Goal: Information Seeking & Learning: Learn about a topic

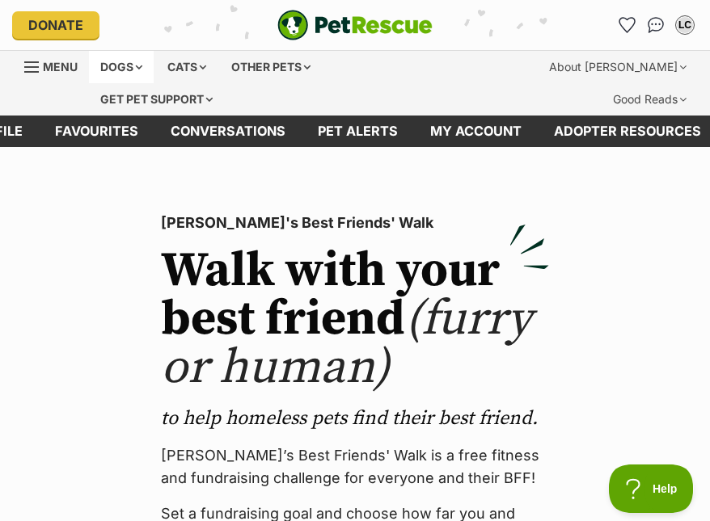
click at [129, 70] on div "Dogs" at bounding box center [121, 67] width 65 height 32
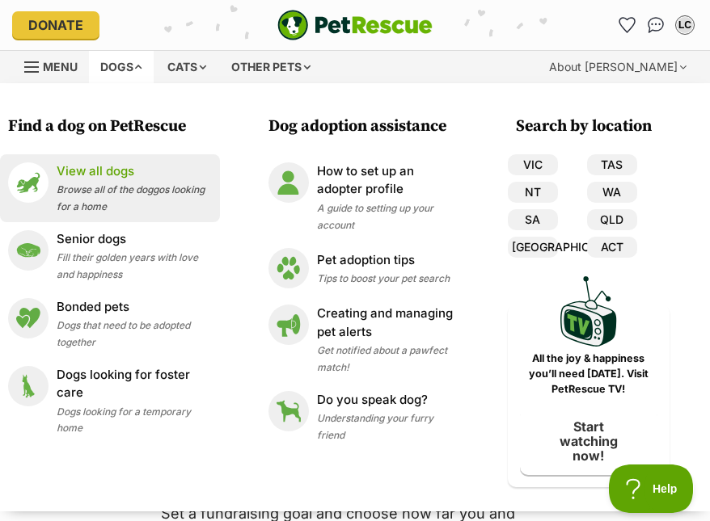
click at [91, 174] on p "View all dogs" at bounding box center [134, 171] width 155 height 19
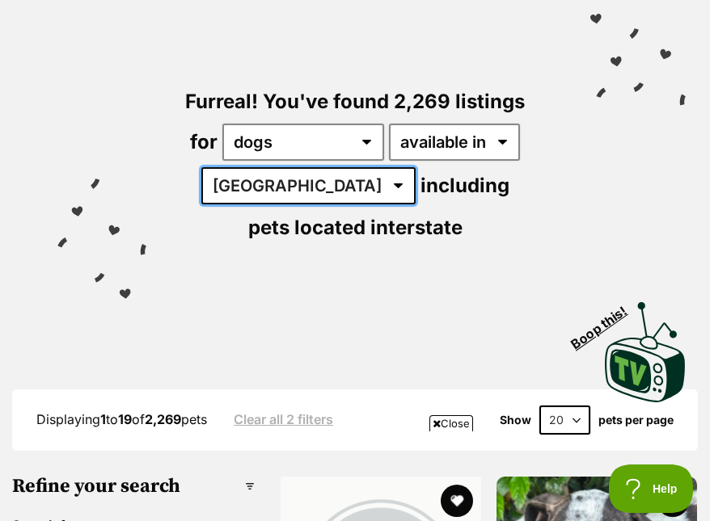
click at [288, 182] on select "Australia ACT NSW NT QLD SA TAS VIC WA" at bounding box center [308, 185] width 214 height 37
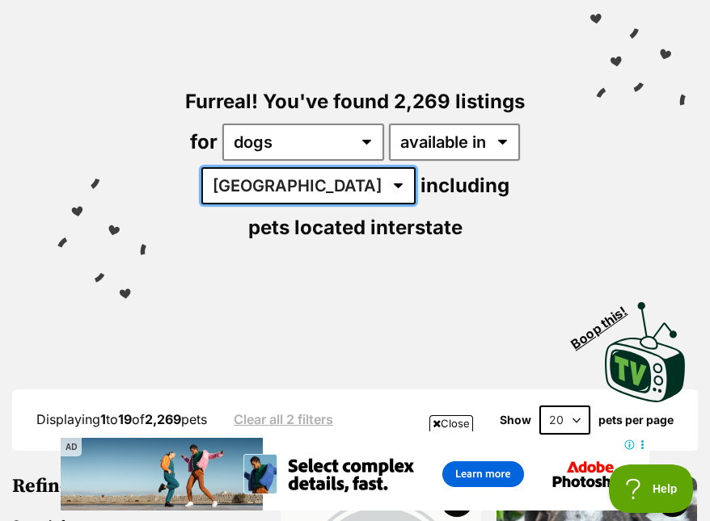
click at [275, 184] on select "Australia ACT NSW NT QLD SA TAS VIC WA" at bounding box center [308, 185] width 214 height 37
select select "SA"
click at [201, 167] on select "Australia ACT NSW NT QLD SA TAS VIC WA" at bounding box center [308, 185] width 214 height 37
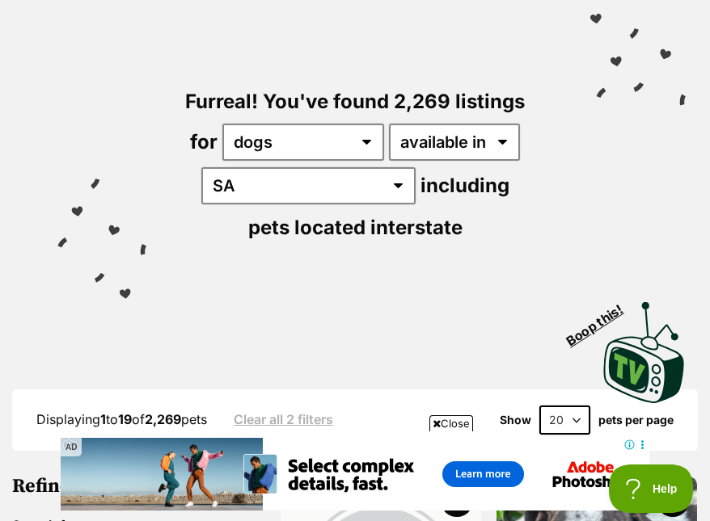
drag, startPoint x: 273, startPoint y: 203, endPoint x: 236, endPoint y: 339, distance: 140.8
click at [236, 339] on div "Visit PetRescue TV (external site) Boop this!" at bounding box center [354, 347] width 661 height 118
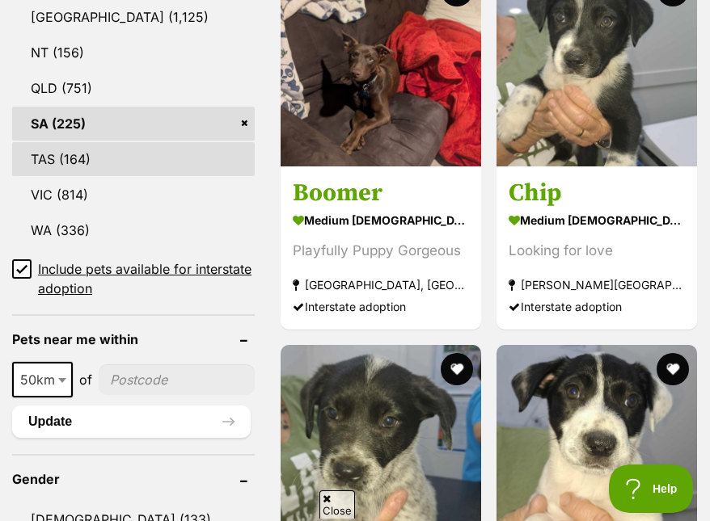
scroll to position [1293, 0]
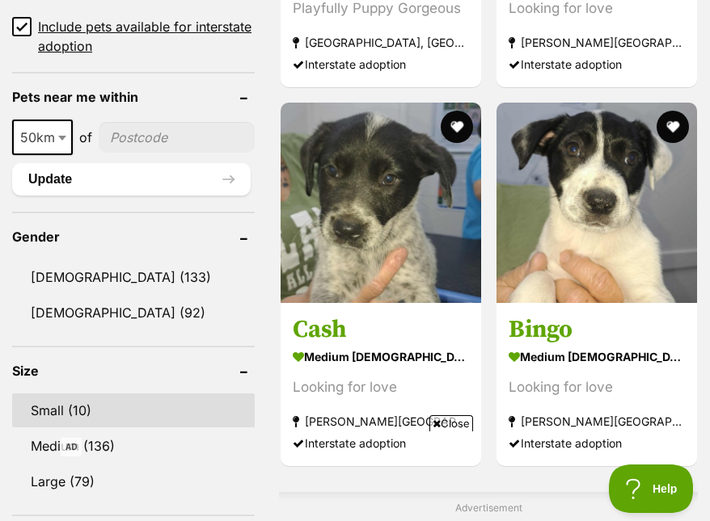
click at [77, 411] on link "Small (10)" at bounding box center [133, 411] width 242 height 34
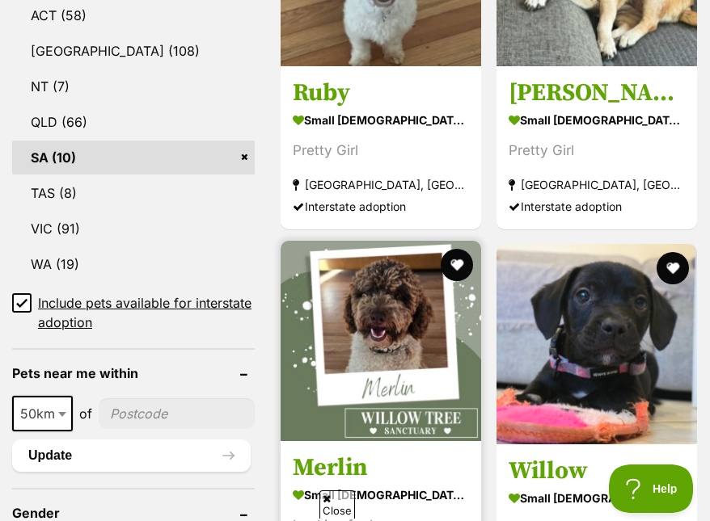
scroll to position [970, 0]
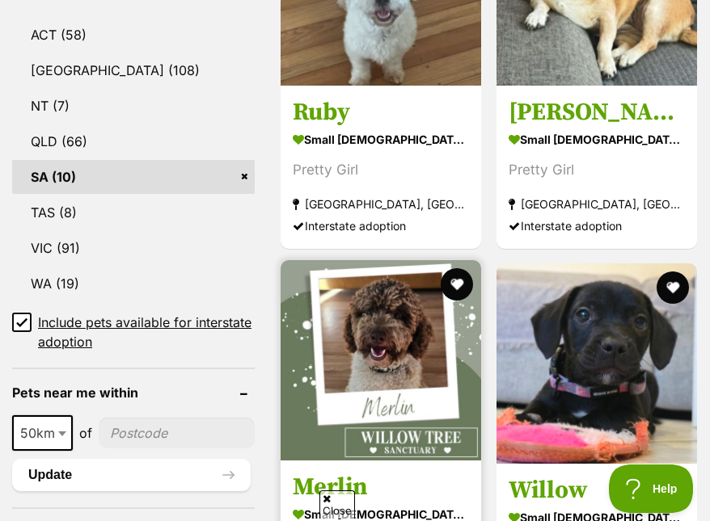
click at [411, 298] on img at bounding box center [380, 360] width 200 height 200
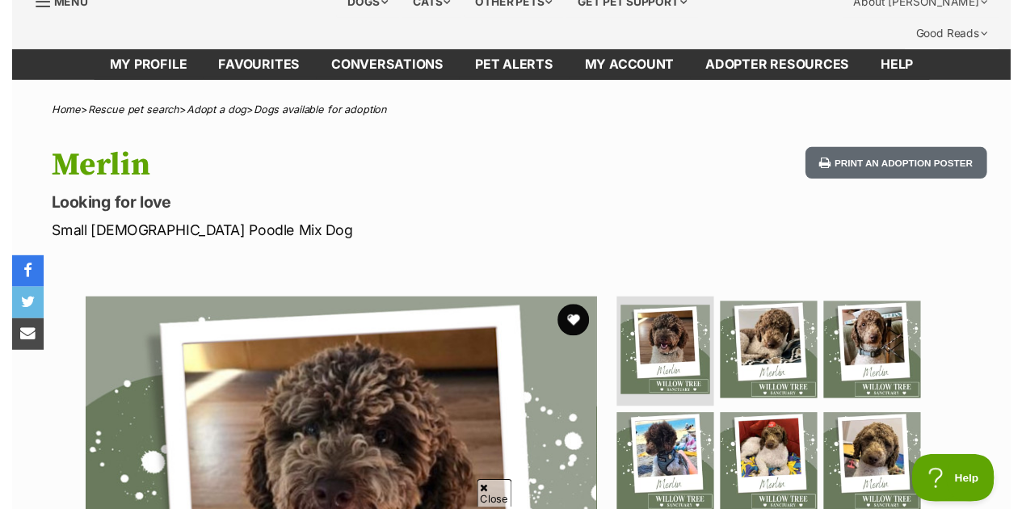
scroll to position [323, 0]
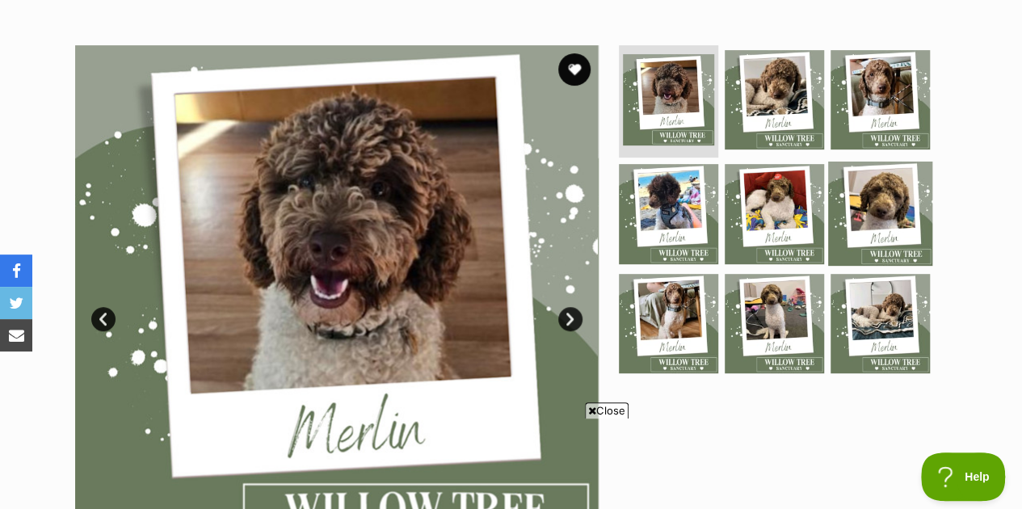
click at [709, 182] on img at bounding box center [880, 214] width 104 height 104
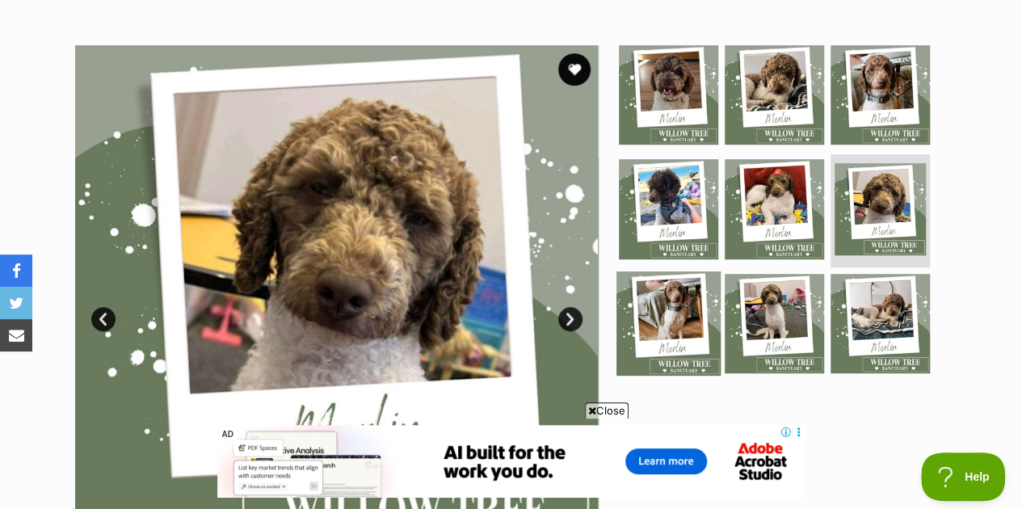
scroll to position [0, 0]
click at [678, 292] on img at bounding box center [669, 324] width 104 height 104
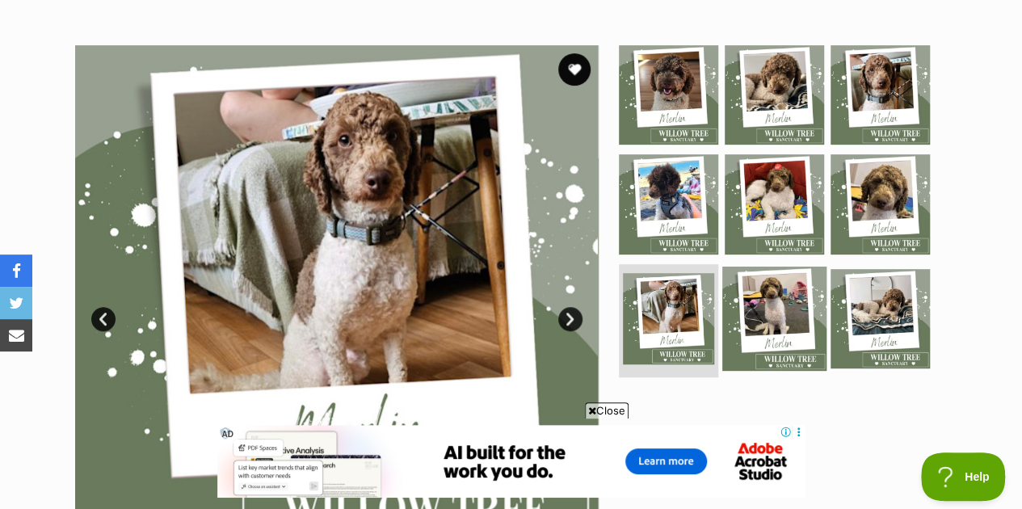
click at [709, 283] on img at bounding box center [775, 319] width 104 height 104
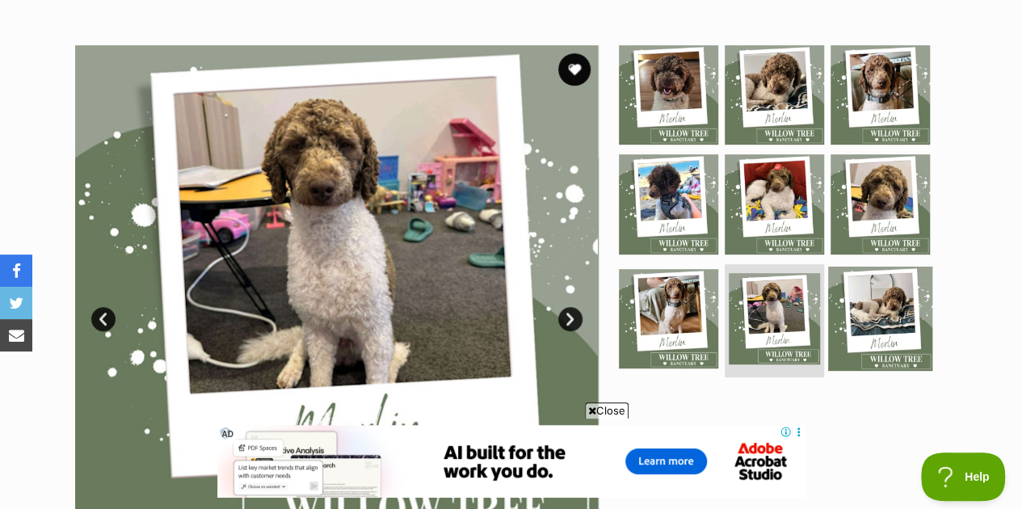
click at [709, 276] on img at bounding box center [880, 319] width 104 height 104
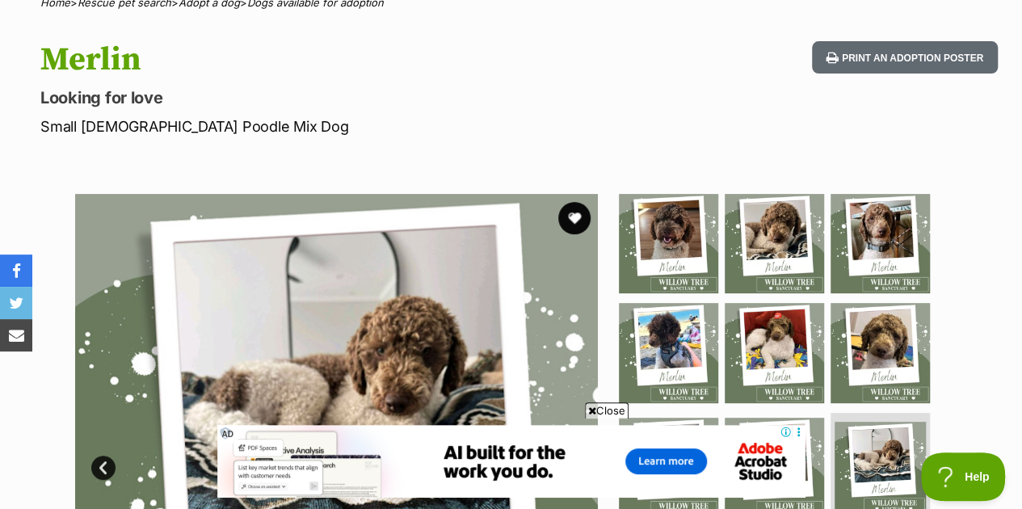
scroll to position [81, 0]
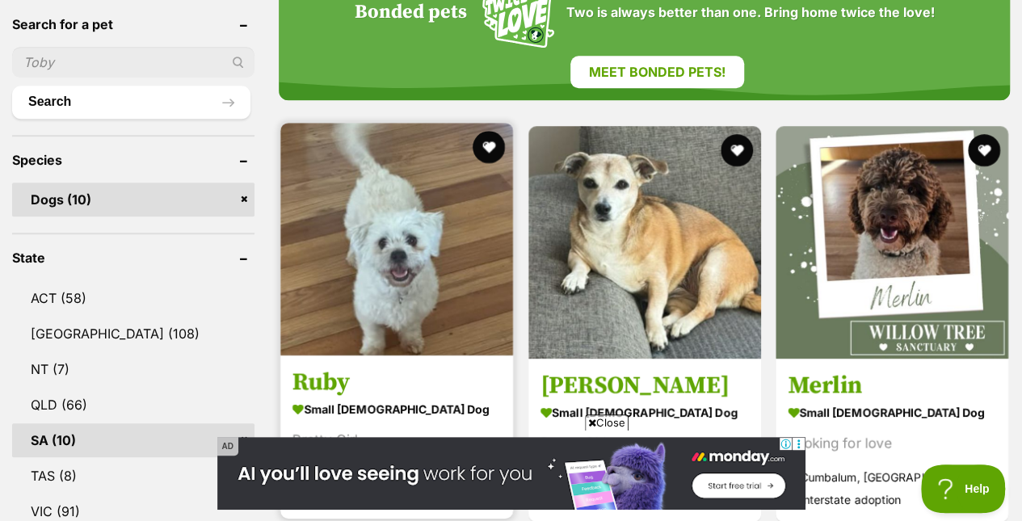
click at [415, 209] on img at bounding box center [396, 239] width 233 height 233
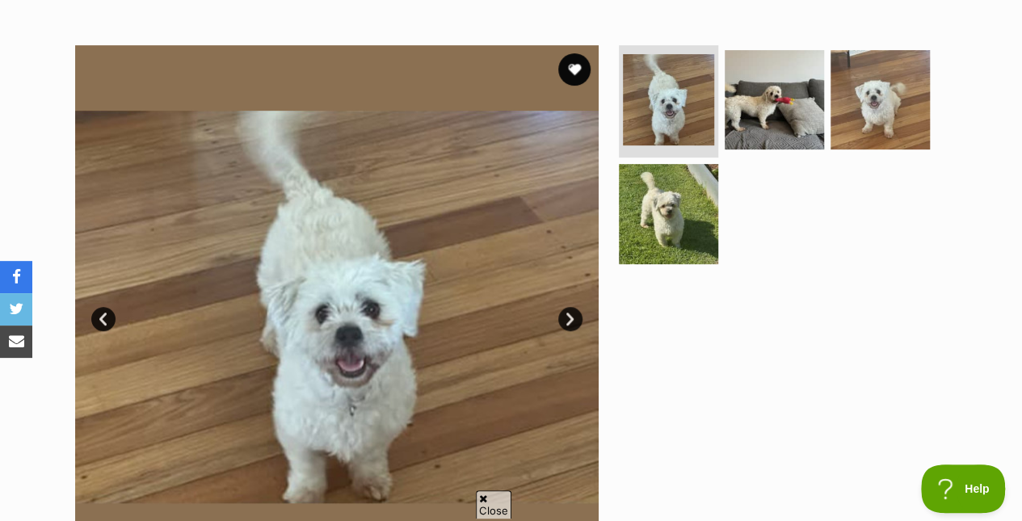
scroll to position [81, 0]
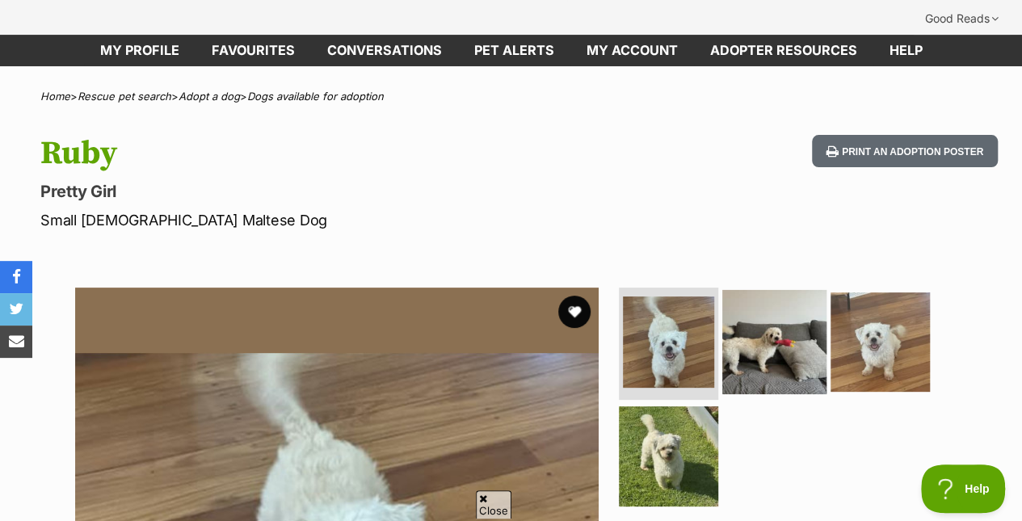
click at [771, 303] on img at bounding box center [775, 341] width 104 height 104
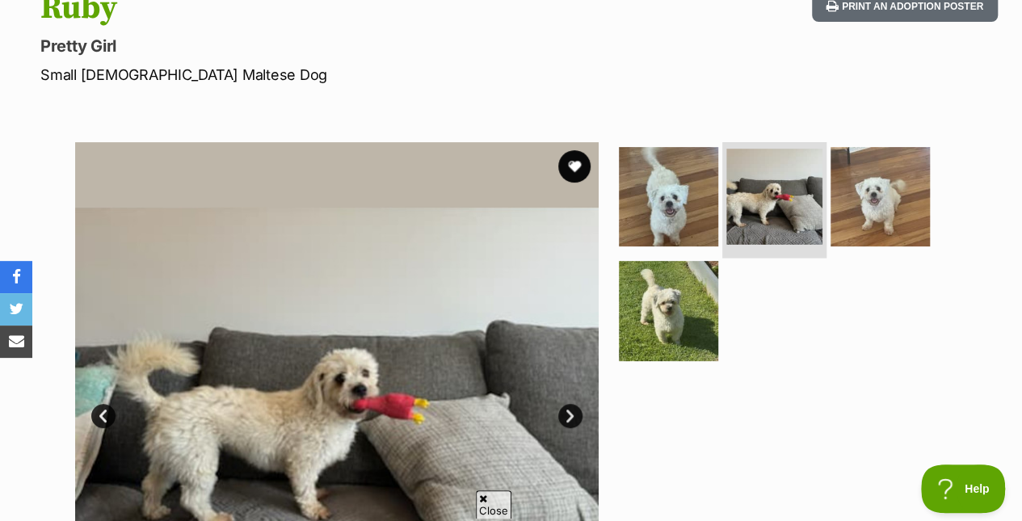
scroll to position [242, 0]
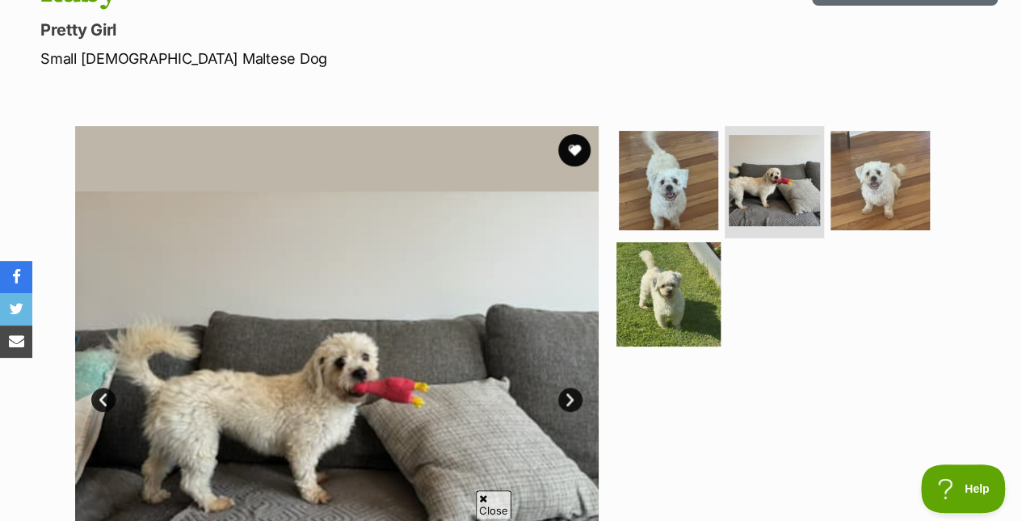
click at [675, 274] on img at bounding box center [669, 294] width 104 height 104
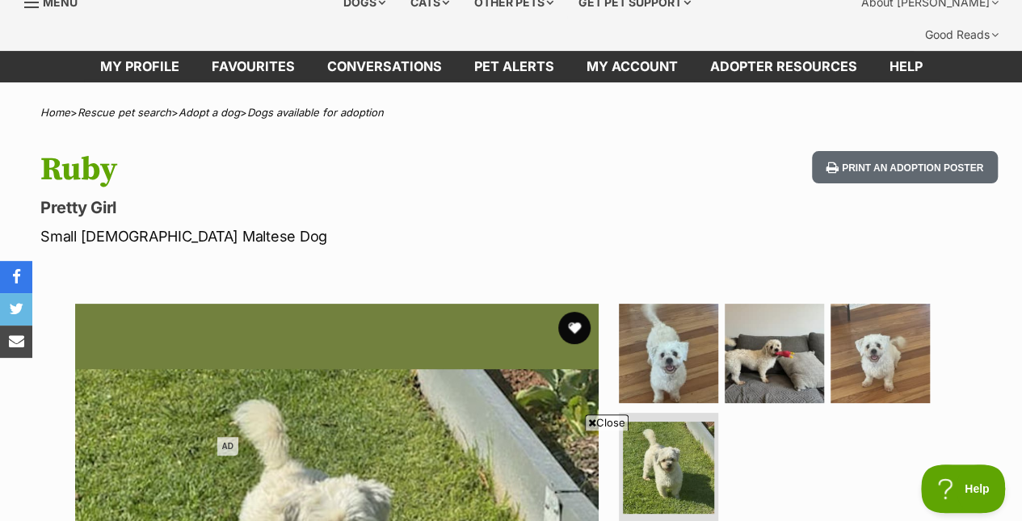
scroll to position [0, 0]
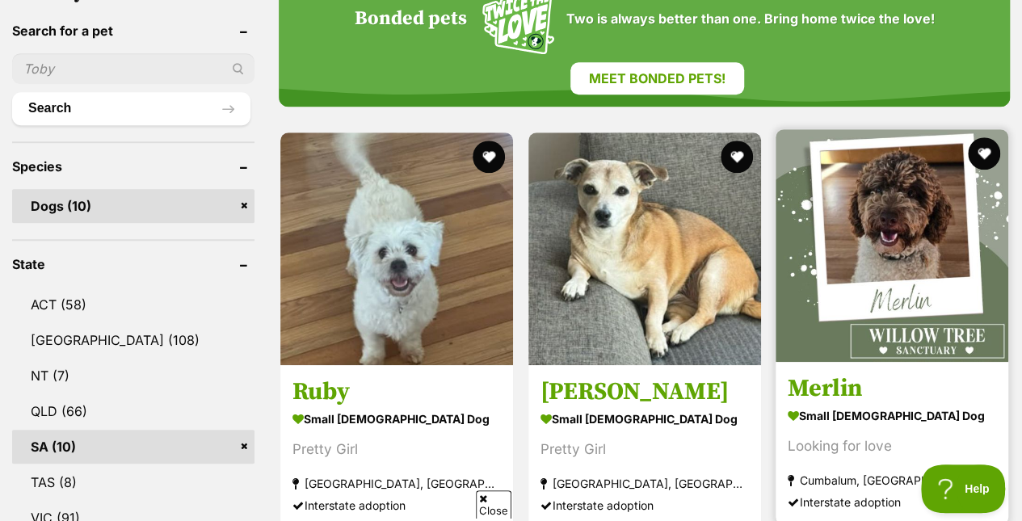
click at [937, 234] on img at bounding box center [892, 245] width 233 height 233
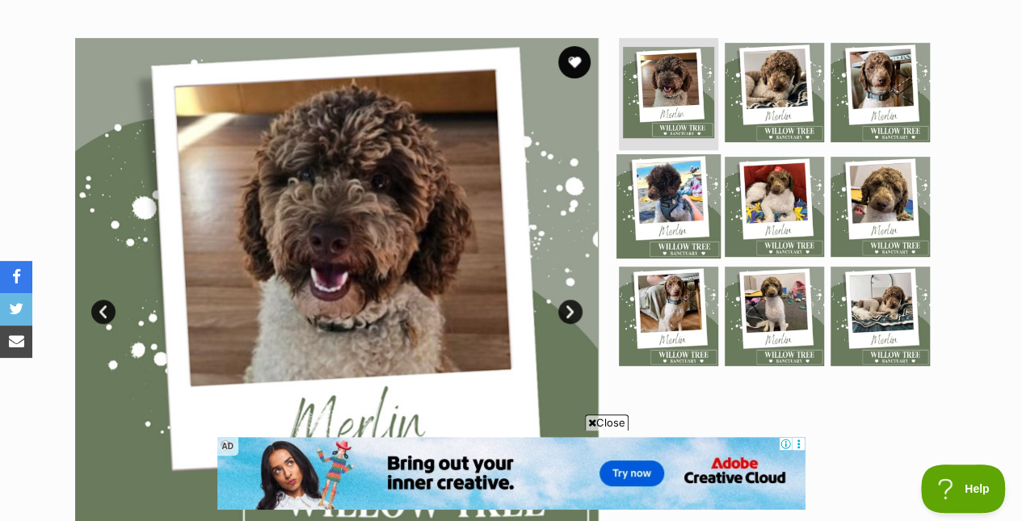
scroll to position [369, 0]
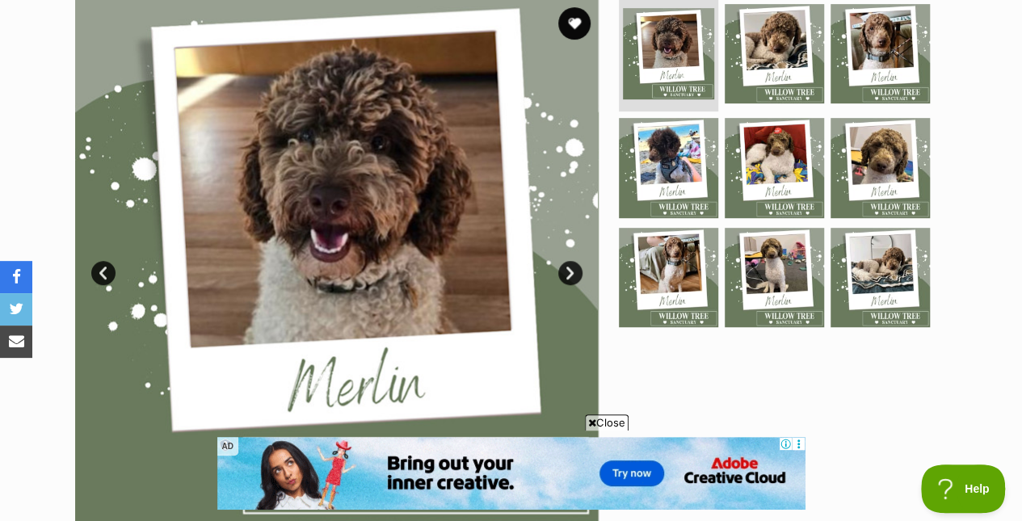
click at [567, 261] on link "Next" at bounding box center [571, 273] width 24 height 24
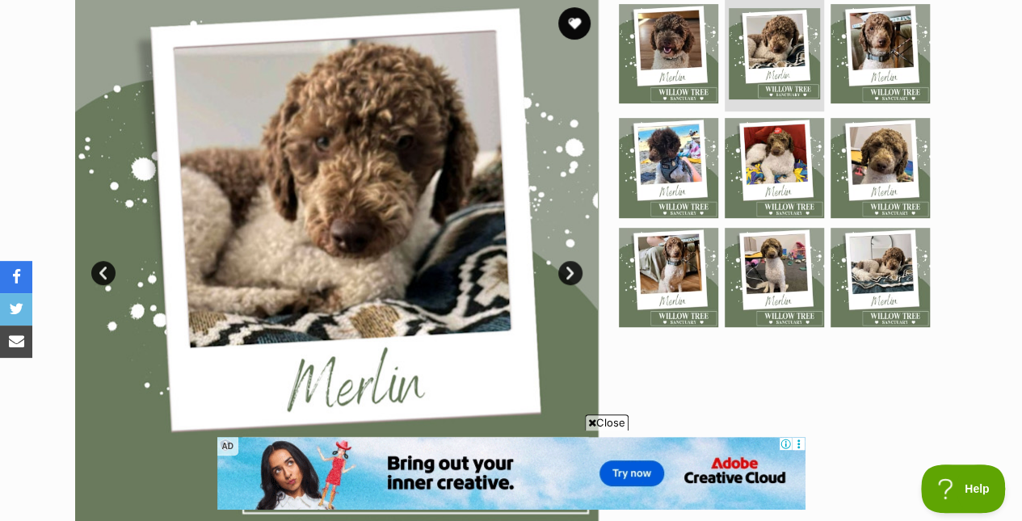
click at [568, 261] on link "Next" at bounding box center [571, 273] width 24 height 24
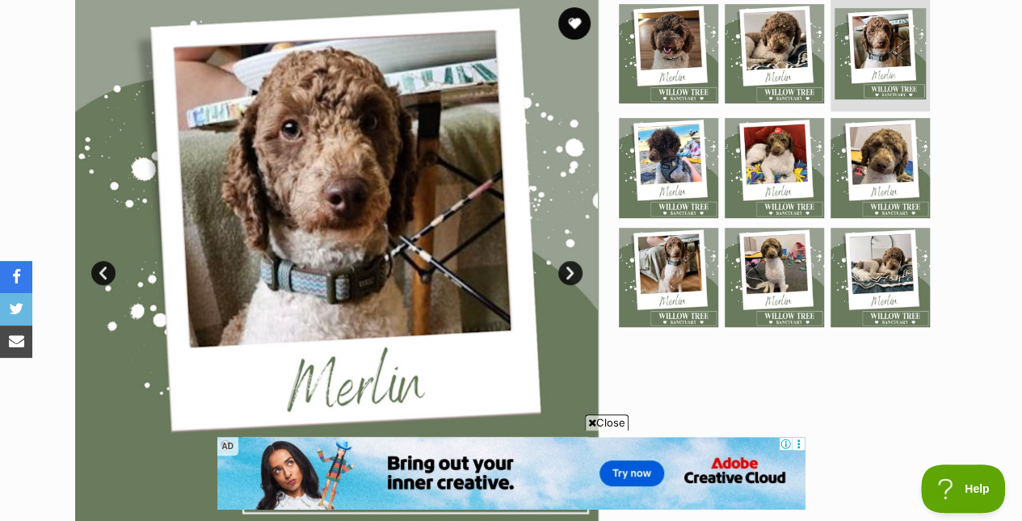
click at [568, 261] on link "Next" at bounding box center [571, 273] width 24 height 24
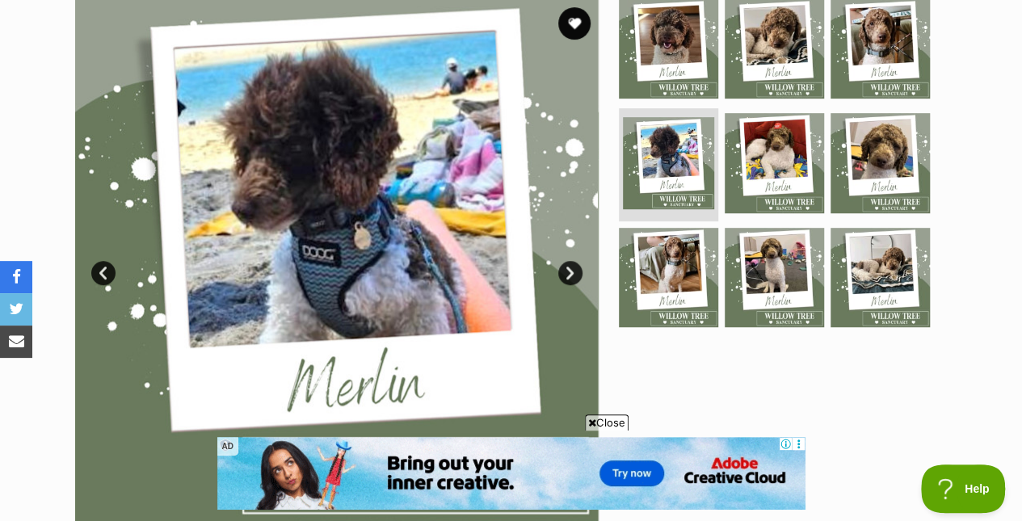
click at [567, 261] on link "Next" at bounding box center [571, 273] width 24 height 24
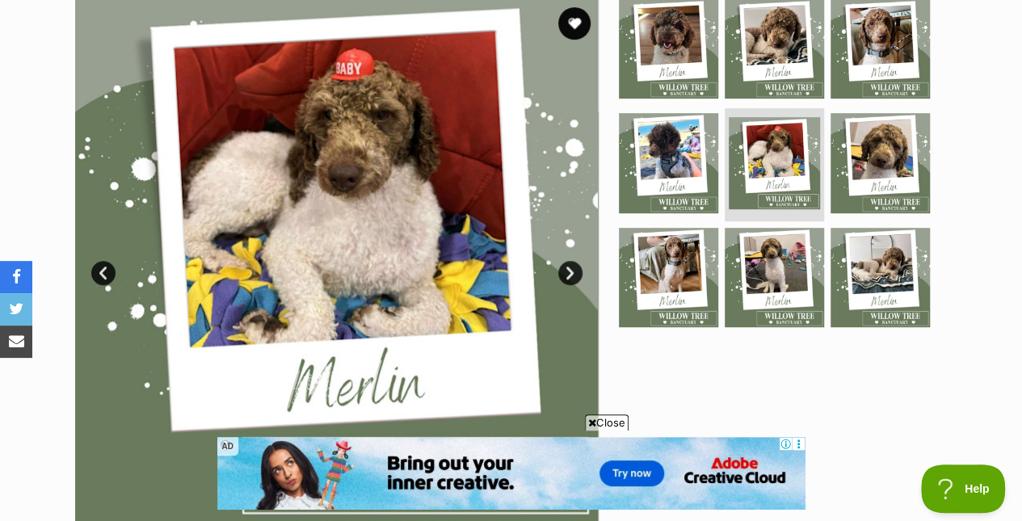
click at [567, 261] on link "Next" at bounding box center [571, 273] width 24 height 24
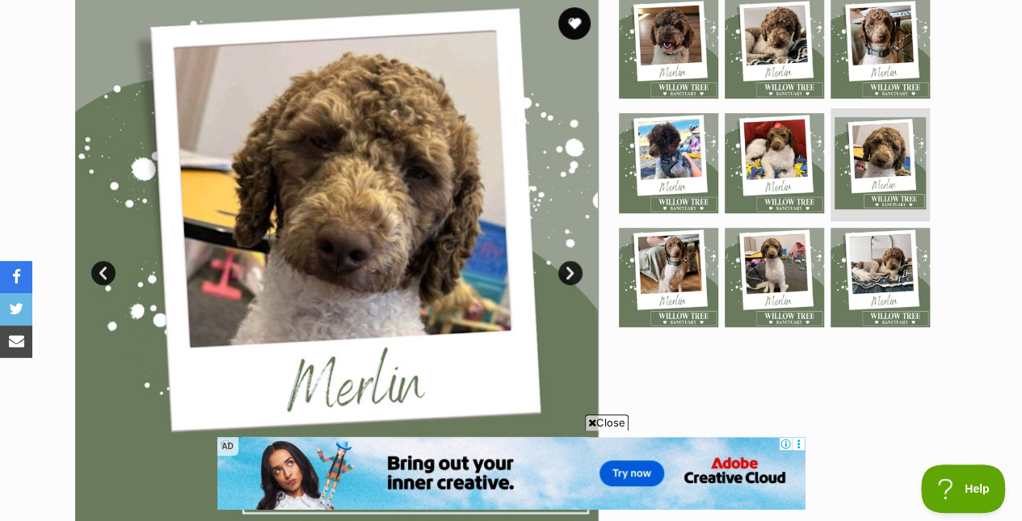
click at [567, 261] on link "Next" at bounding box center [571, 273] width 24 height 24
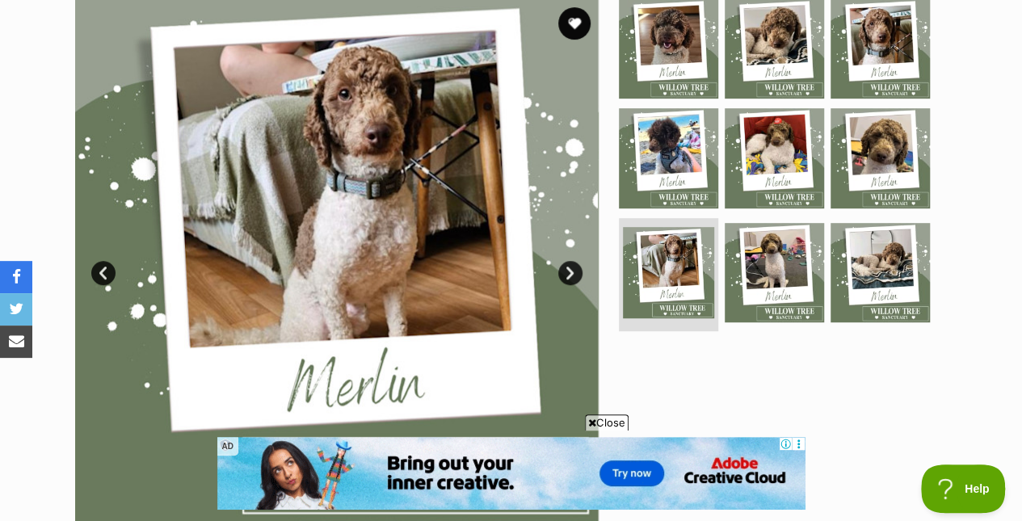
click at [567, 261] on link "Next" at bounding box center [571, 273] width 24 height 24
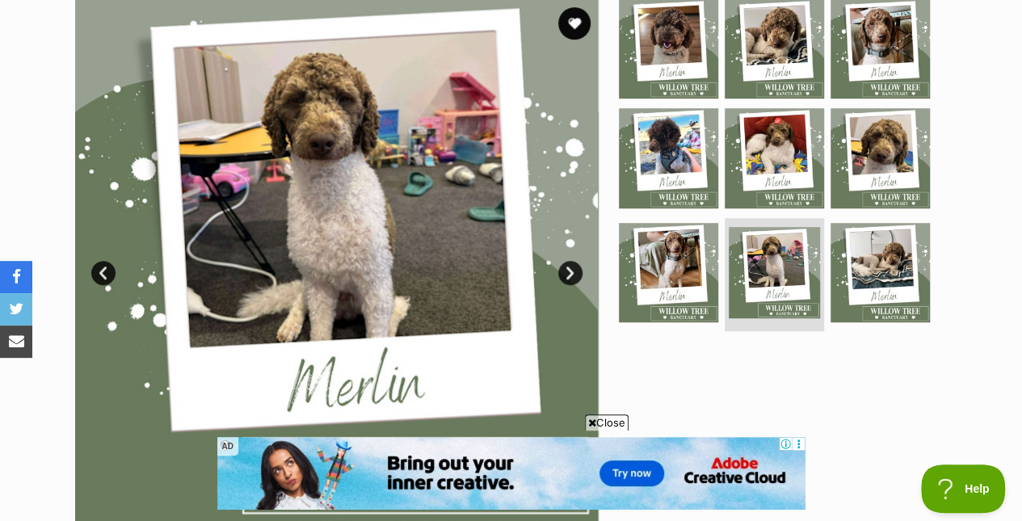
click at [567, 261] on link "Next" at bounding box center [571, 273] width 24 height 24
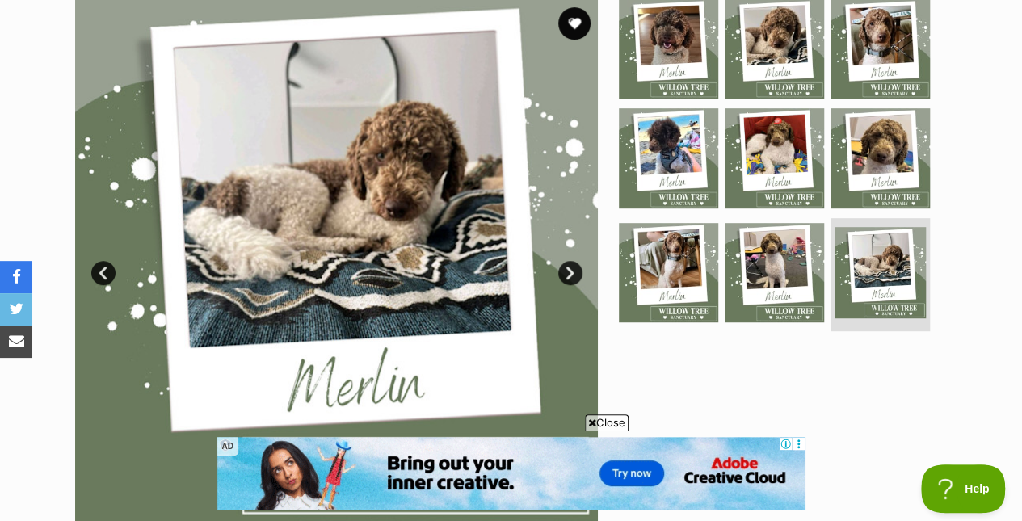
click at [567, 261] on link "Next" at bounding box center [571, 273] width 24 height 24
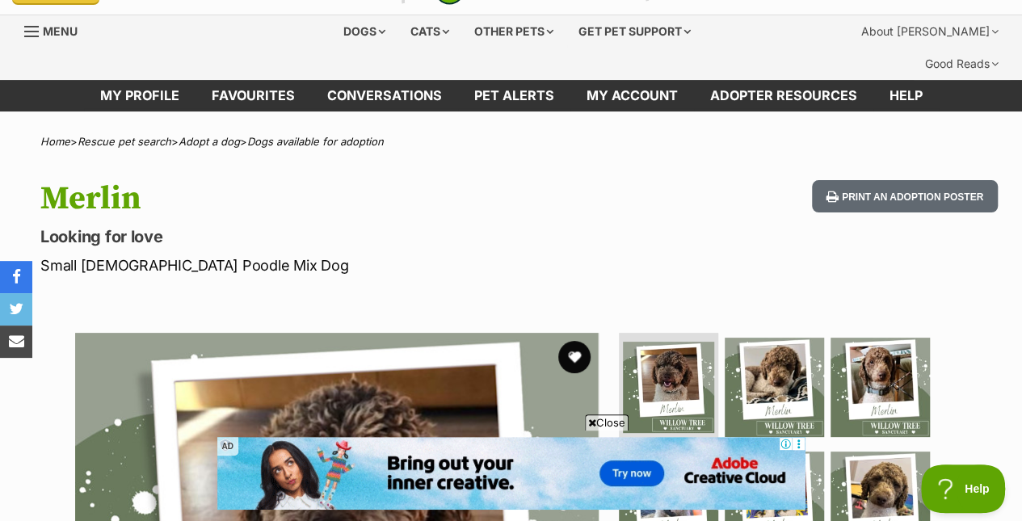
scroll to position [0, 0]
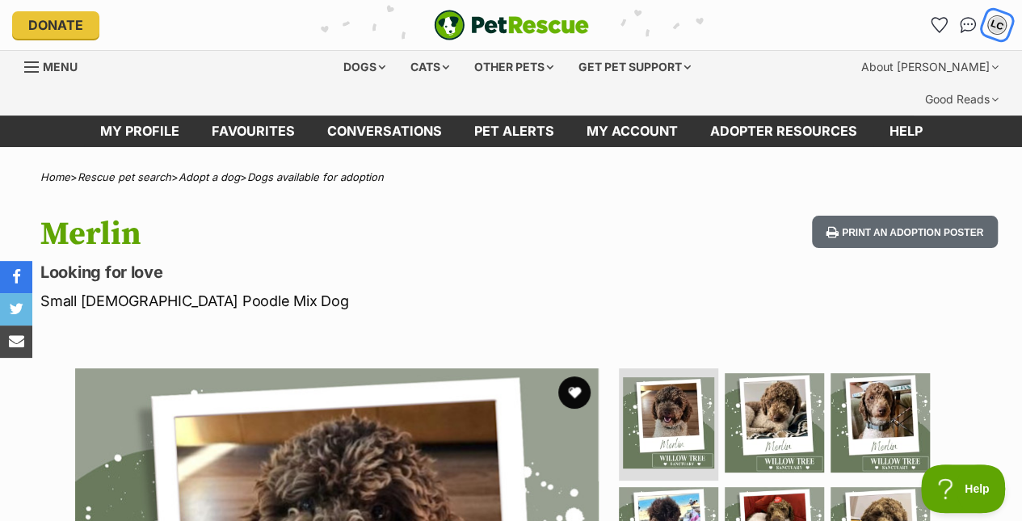
click at [996, 23] on div "LC" at bounding box center [997, 25] width 21 height 21
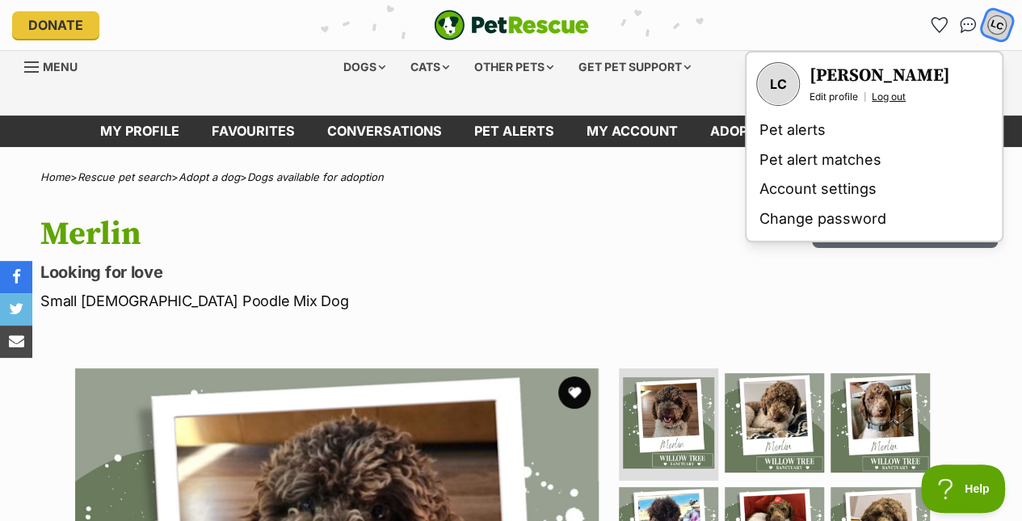
click at [896, 99] on link "Log out" at bounding box center [889, 97] width 34 height 13
